Goal: Navigation & Orientation: Go to known website

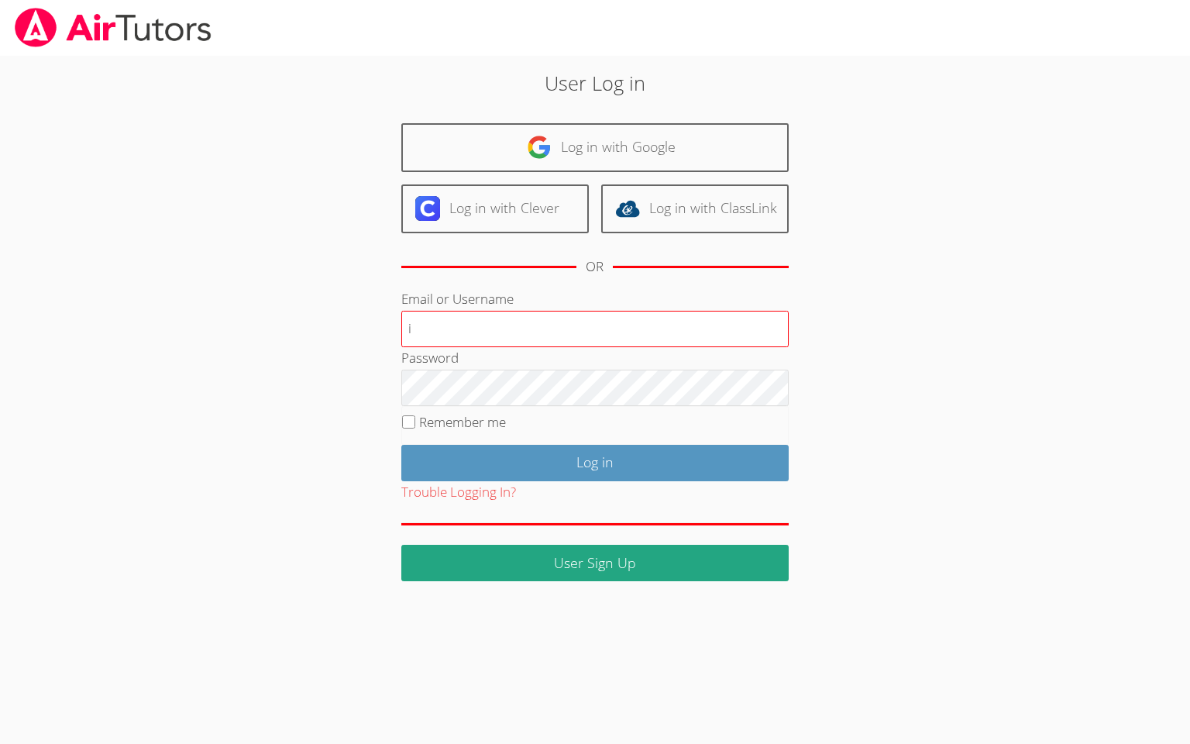
type input "[EMAIL_ADDRESS][DOMAIN_NAME]"
click at [413, 419] on input "Remember me" at bounding box center [408, 421] width 13 height 13
checkbox input "true"
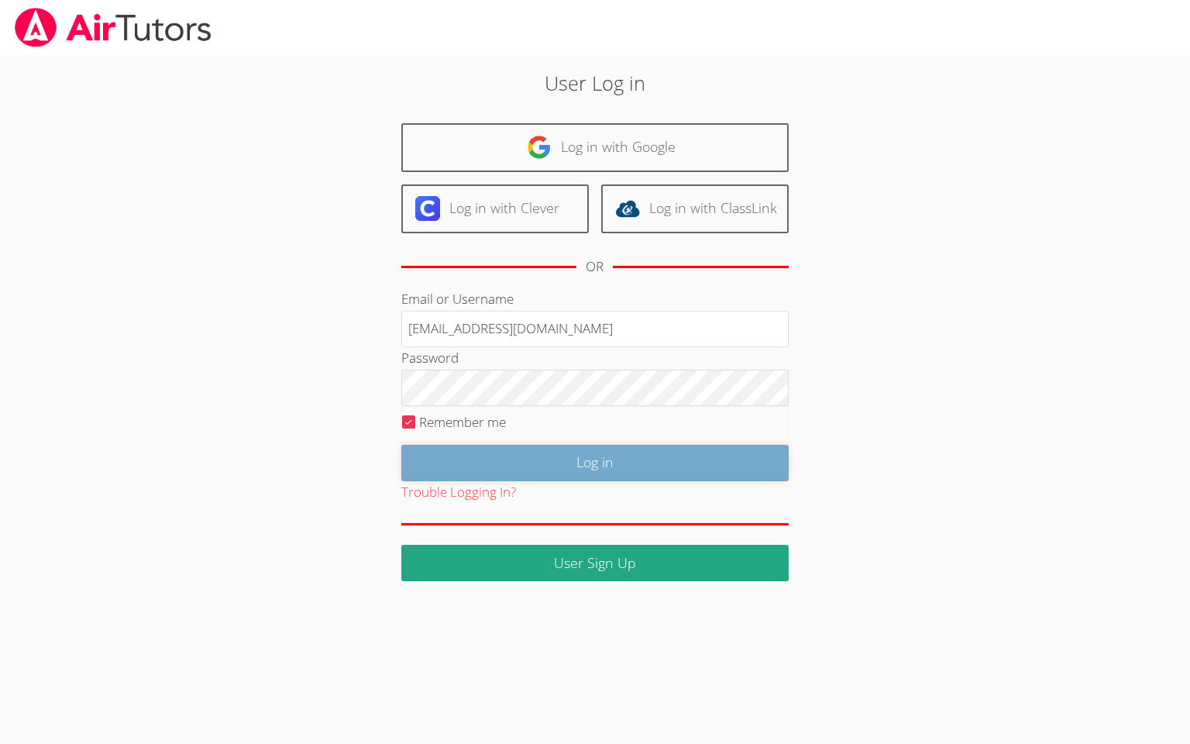
click at [458, 458] on input "Log in" at bounding box center [594, 463] width 387 height 36
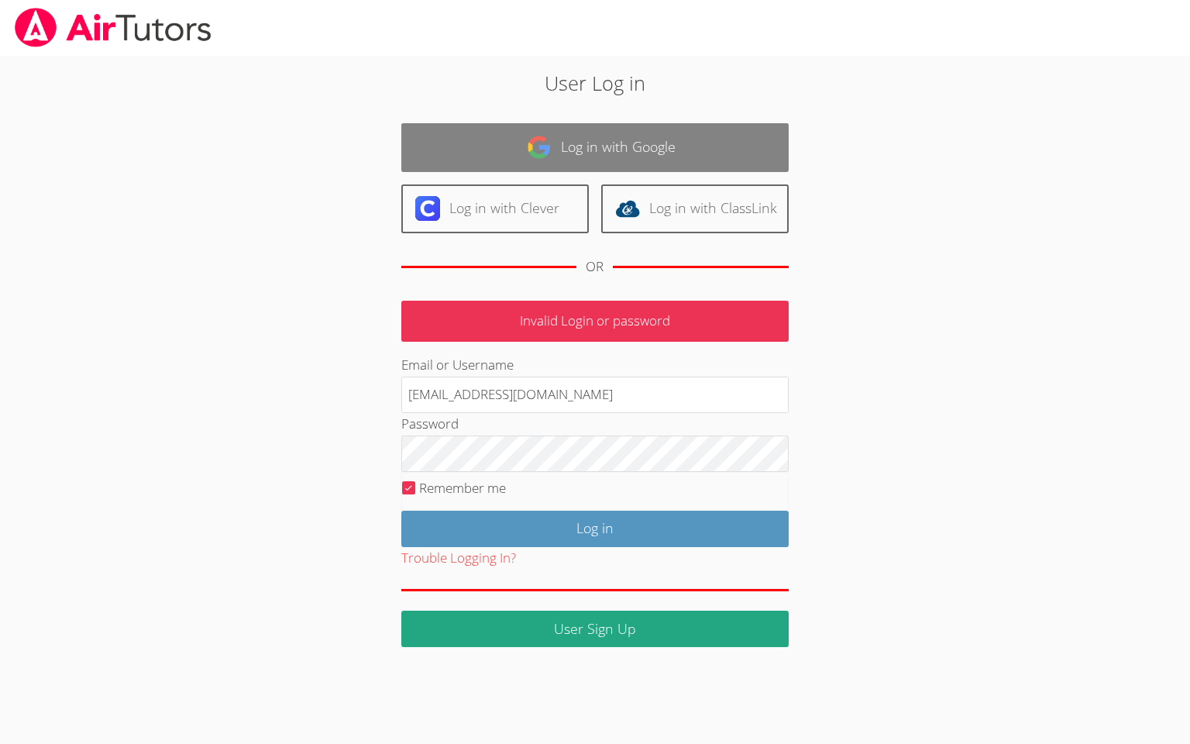
click at [622, 138] on link "Log in with Google" at bounding box center [594, 147] width 387 height 49
